Goal: Task Accomplishment & Management: Manage account settings

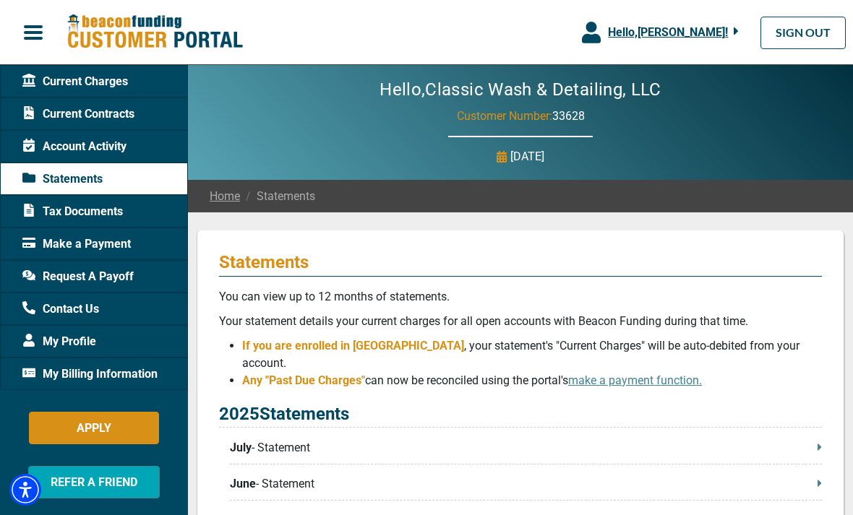
click at [67, 244] on span "Make a Payment" at bounding box center [76, 244] width 108 height 17
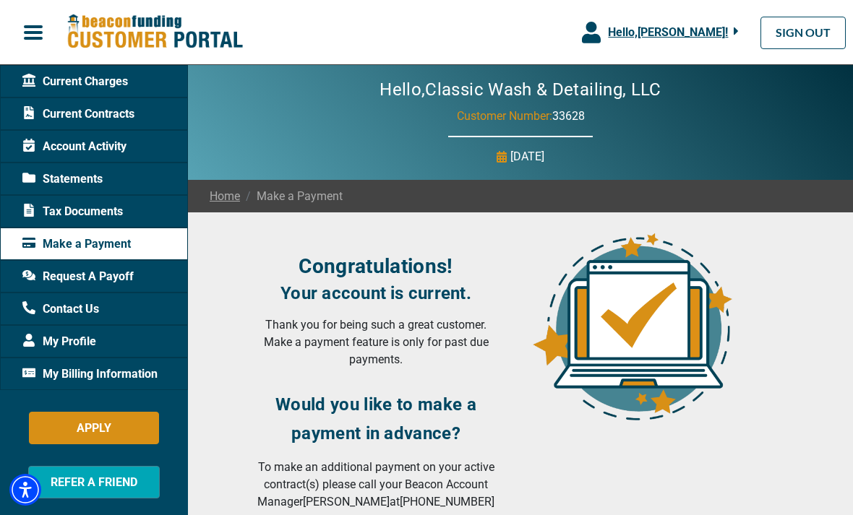
click at [66, 176] on span "Statements" at bounding box center [62, 179] width 80 height 17
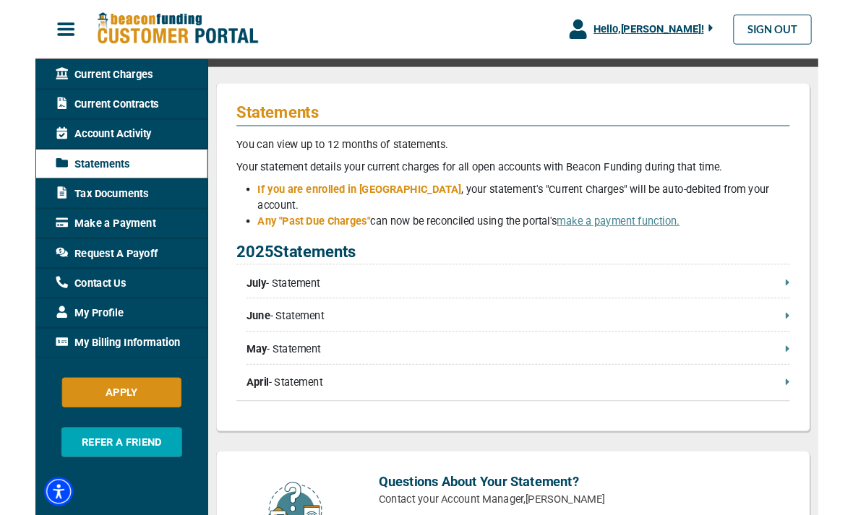
scroll to position [140, 0]
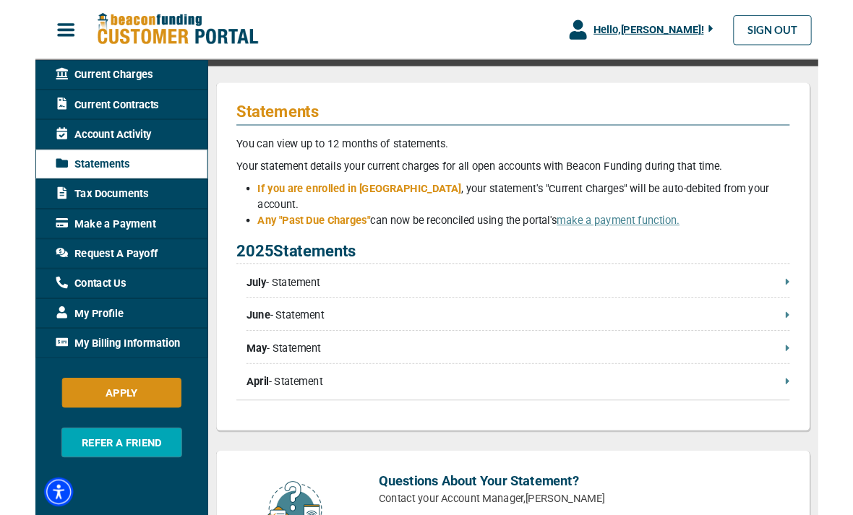
click at [827, 294] on div "Statements You can view up to 12 months of statements. Your statement details y…" at bounding box center [521, 279] width 648 height 379
click at [813, 299] on p "July - Statement" at bounding box center [526, 307] width 592 height 17
click at [817, 299] on p "July - Statement" at bounding box center [526, 307] width 592 height 17
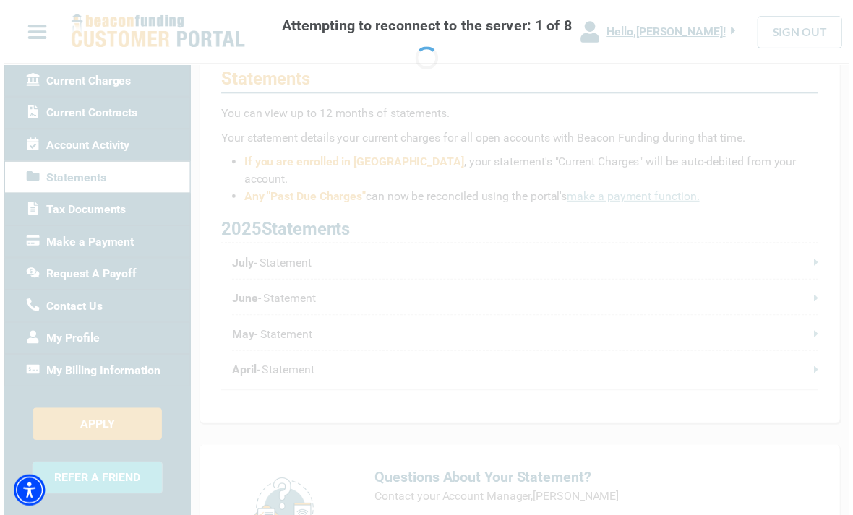
scroll to position [186, 0]
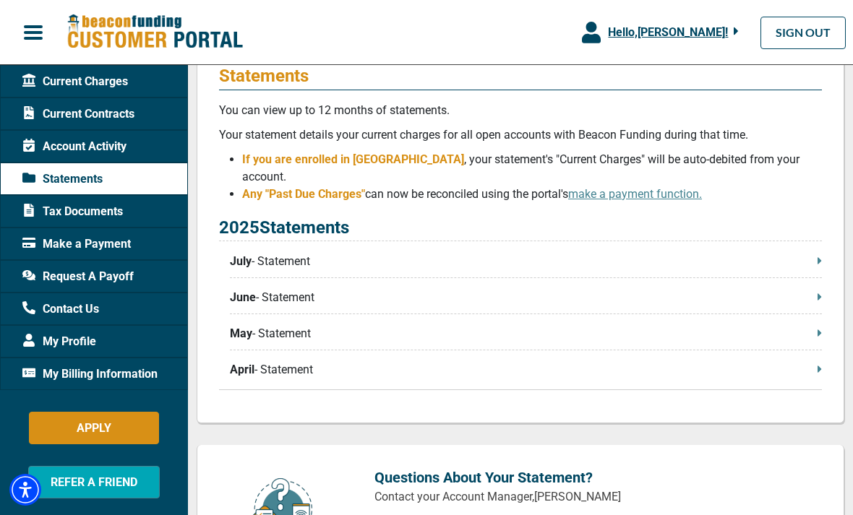
click at [64, 368] on span "My Billing Information" at bounding box center [89, 374] width 135 height 17
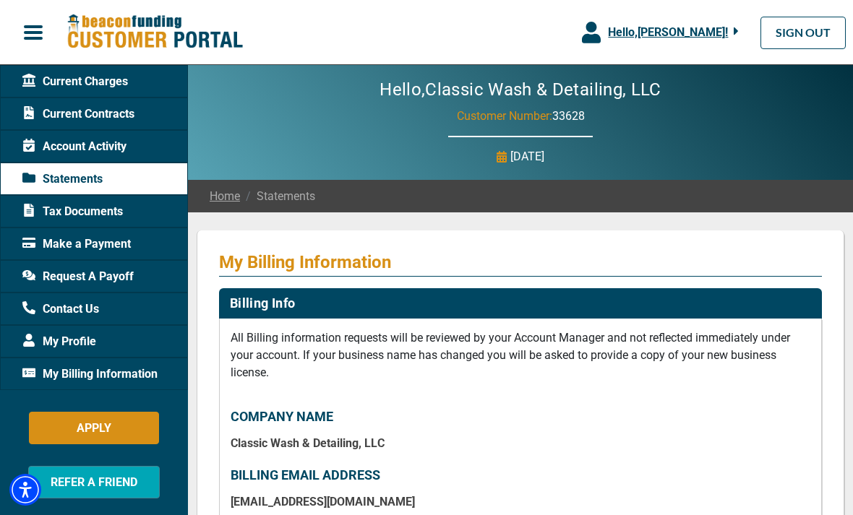
click at [82, 379] on span "My Billing Information" at bounding box center [89, 374] width 135 height 17
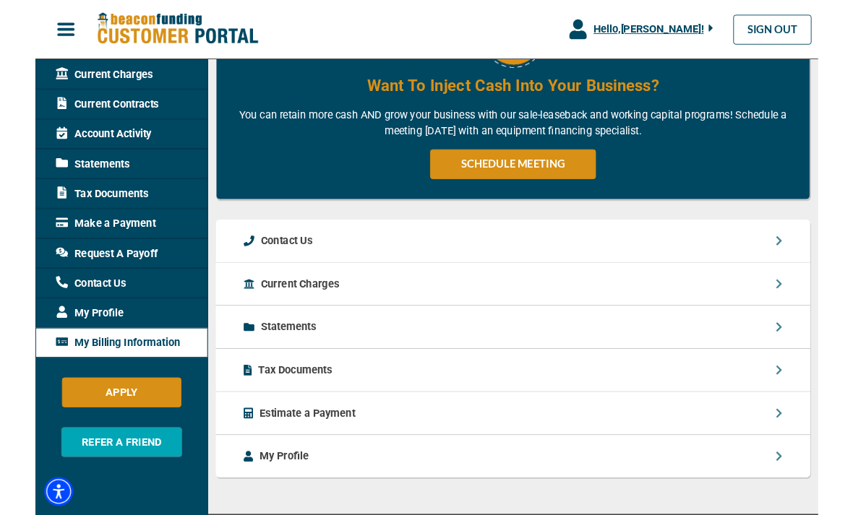
scroll to position [1130, 0]
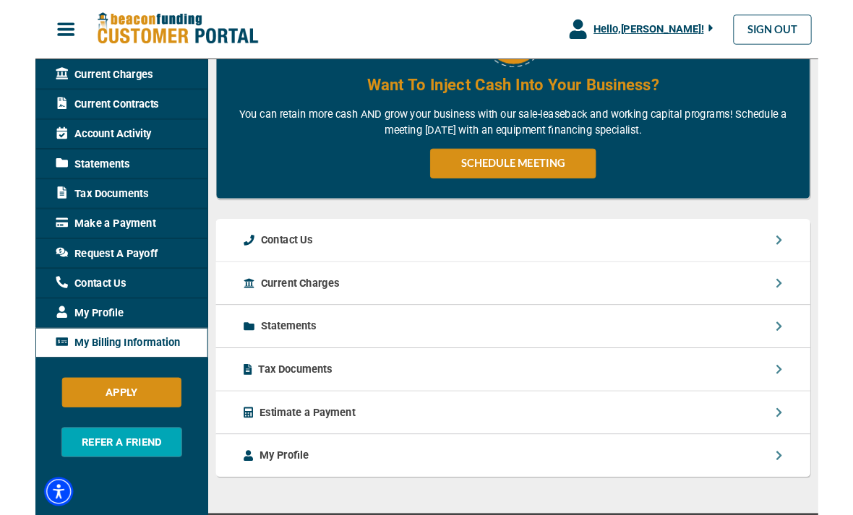
click at [818, 312] on div "Current Charges" at bounding box center [521, 309] width 648 height 47
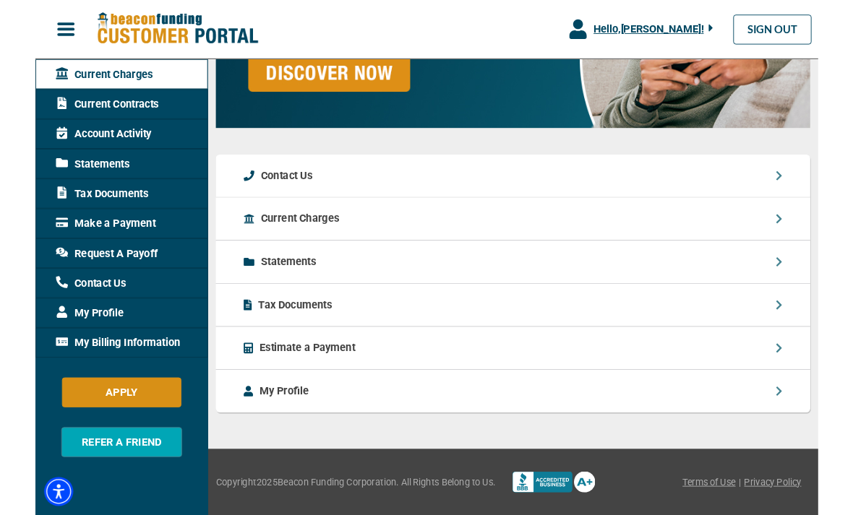
scroll to position [1553, 0]
click at [813, 288] on icon at bounding box center [810, 286] width 7 height 12
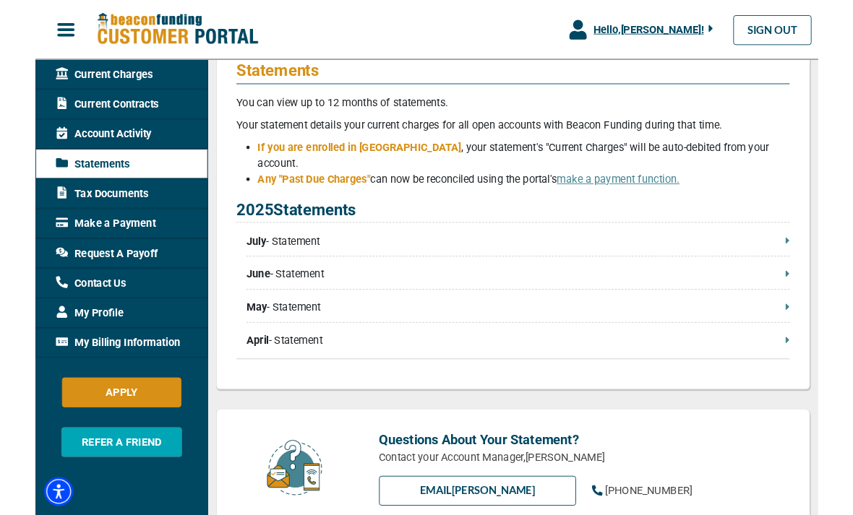
scroll to position [186, 0]
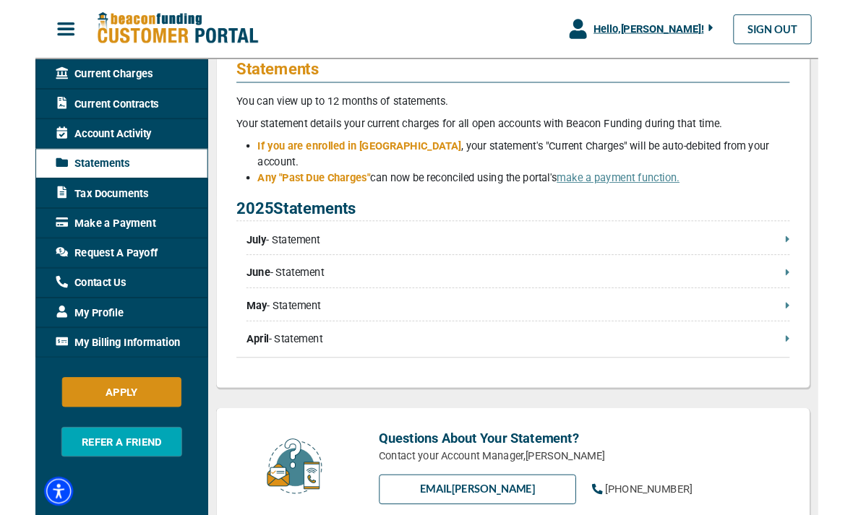
click at [265, 290] on p "June - Statement" at bounding box center [526, 298] width 592 height 17
click at [273, 290] on p "June - Statement" at bounding box center [526, 298] width 592 height 17
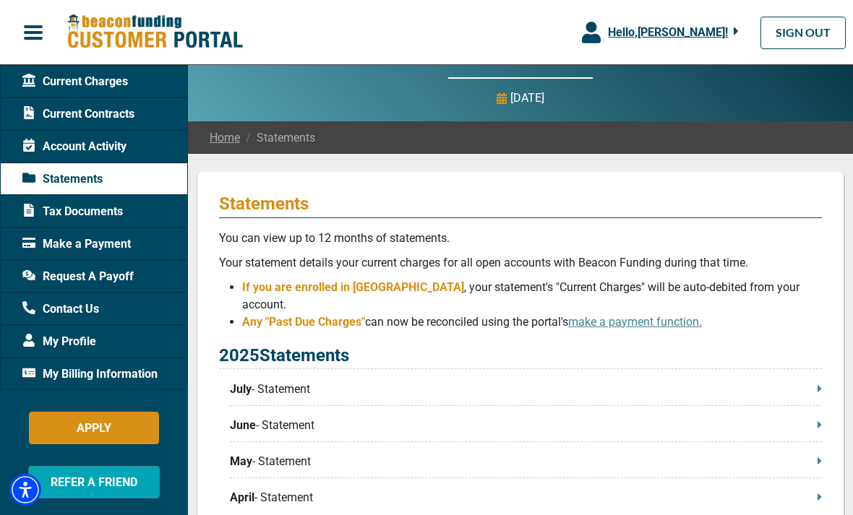
scroll to position [0, 0]
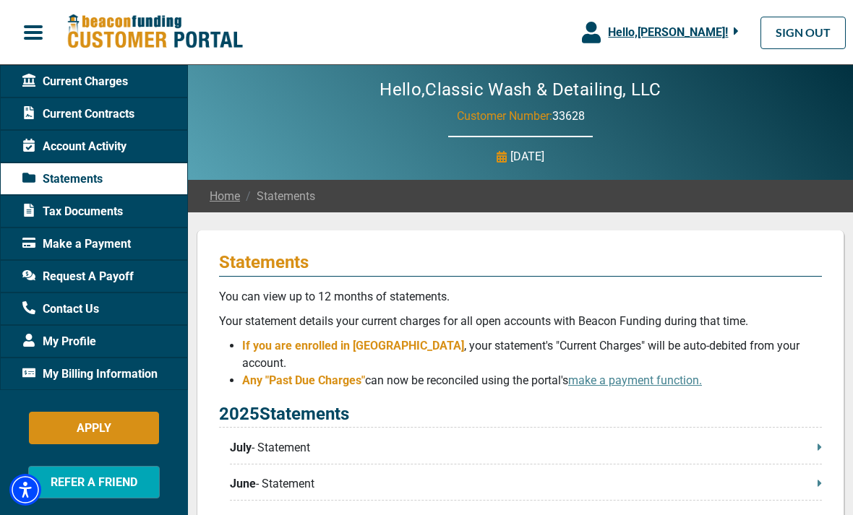
click at [76, 76] on span "Current Charges" at bounding box center [75, 81] width 106 height 17
click at [77, 83] on span "Current Charges" at bounding box center [75, 81] width 106 height 17
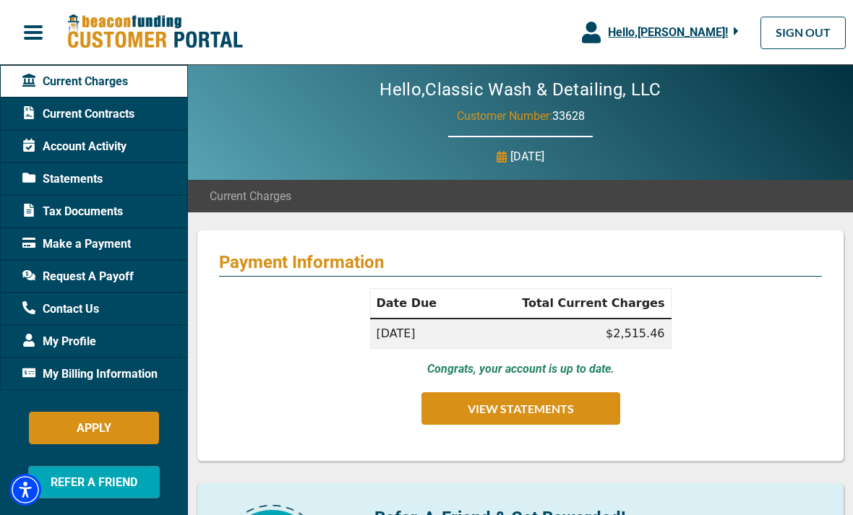
click at [77, 145] on span "Account Activity" at bounding box center [74, 146] width 104 height 17
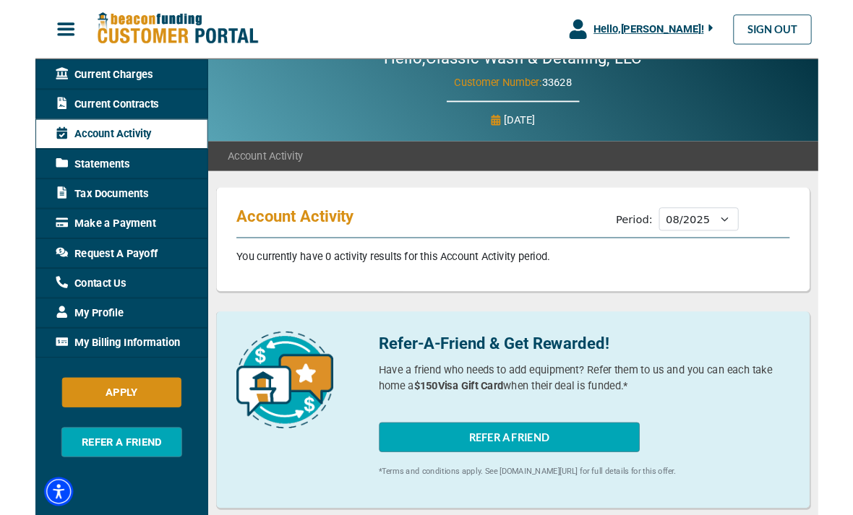
scroll to position [26, 0]
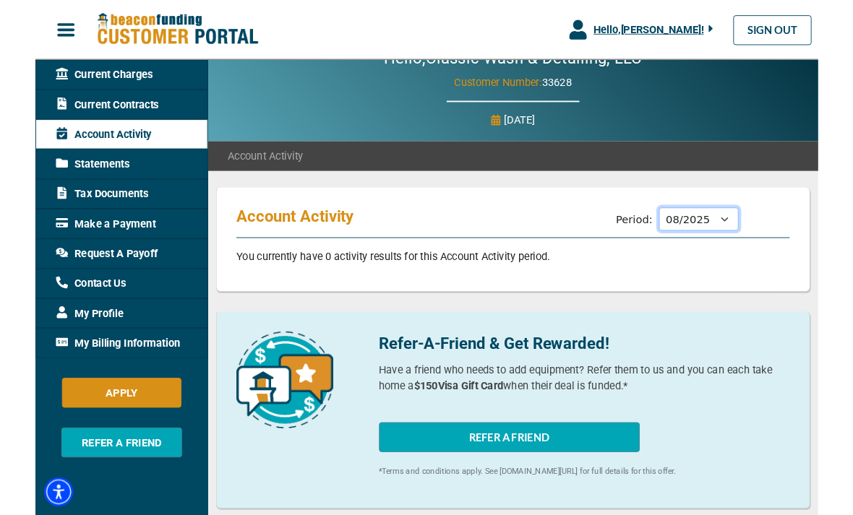
click at [754, 240] on select "09/2025 08/2025 07/2025 06/2025 05/2025 04/2025 03/2025 02/2025 01/2025 12/2024…" at bounding box center [722, 238] width 87 height 25
select select "07/2025"
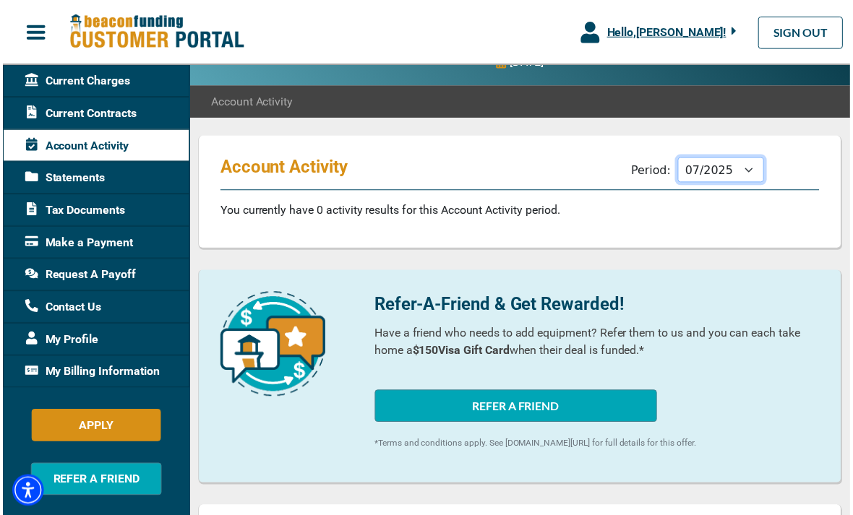
scroll to position [0, 0]
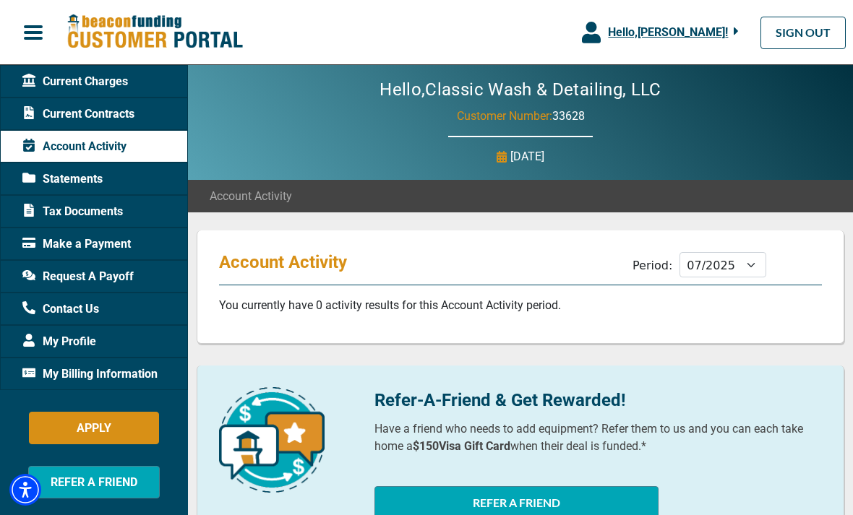
click at [76, 173] on span "Statements" at bounding box center [62, 179] width 80 height 17
click at [72, 177] on span "Statements" at bounding box center [62, 179] width 80 height 17
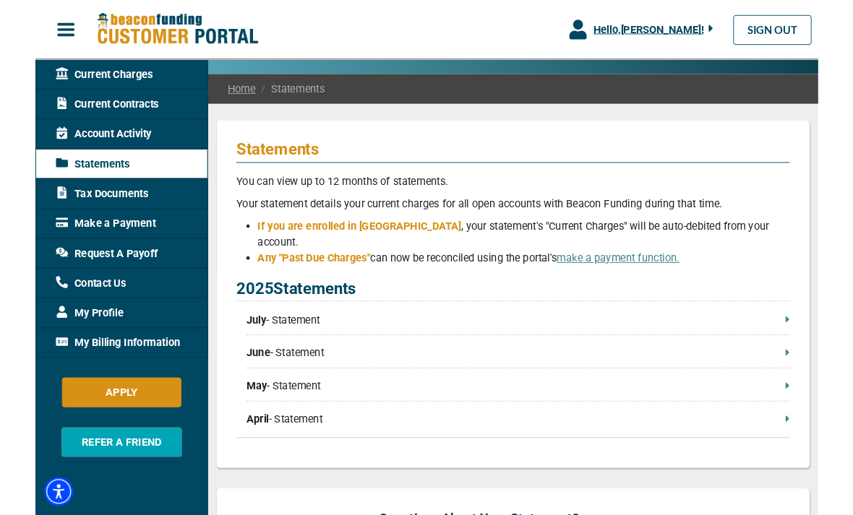
scroll to position [100, 0]
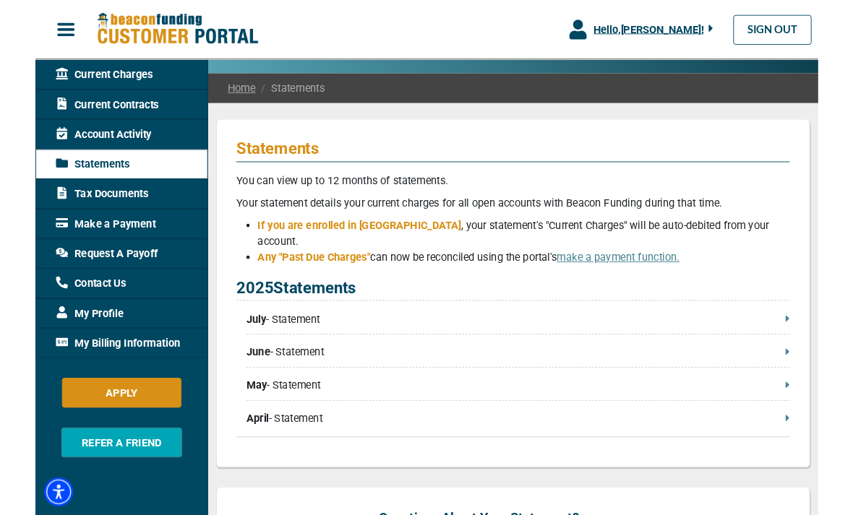
click at [280, 340] on p "July - Statement" at bounding box center [526, 348] width 592 height 17
click at [241, 340] on span "July" at bounding box center [241, 348] width 22 height 17
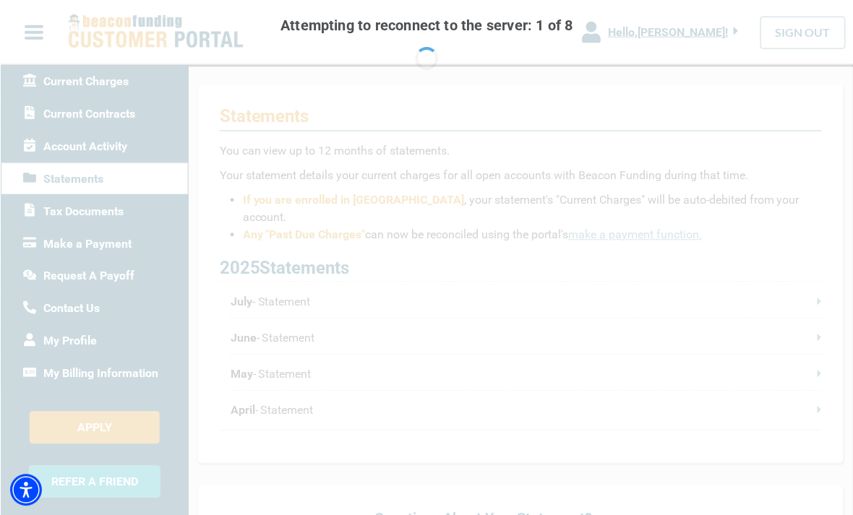
scroll to position [146, 0]
